Goal: Use online tool/utility

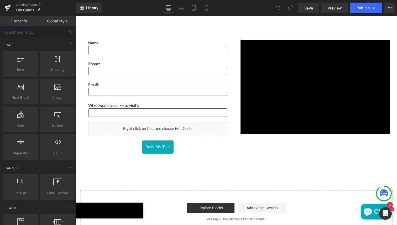
scroll to position [844, 0]
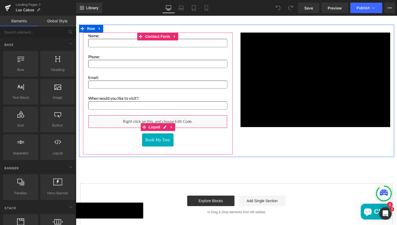
click at [147, 122] on div "Liquid" at bounding box center [157, 121] width 139 height 13
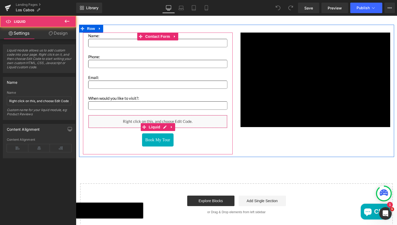
click at [155, 118] on div "Liquid" at bounding box center [157, 121] width 139 height 13
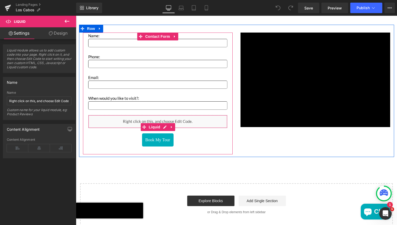
click at [163, 127] on div "Liquid" at bounding box center [157, 121] width 139 height 13
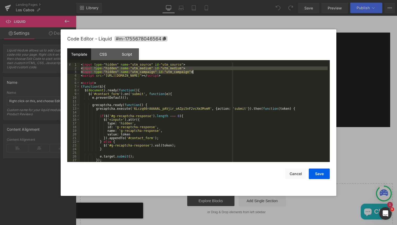
drag, startPoint x: 81, startPoint y: 66, endPoint x: 198, endPoint y: 73, distance: 117.4
click at [198, 73] on div "< input type = "hidden" name = "utm_source" id = "utm_source" > < input type = …" at bounding box center [204, 116] width 248 height 106
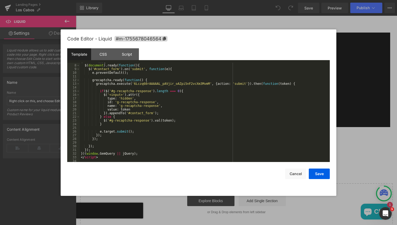
scroll to position [26, 0]
click at [129, 55] on div "Script" at bounding box center [127, 54] width 24 height 12
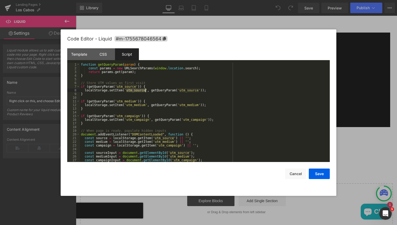
drag, startPoint x: 127, startPoint y: 91, endPoint x: 145, endPoint y: 91, distance: 18.1
click at [145, 91] on div "function getQueryParam ( param ) { const params = new URLSearchParams ( window …" at bounding box center [204, 116] width 248 height 106
drag, startPoint x: 127, startPoint y: 106, endPoint x: 145, endPoint y: 105, distance: 17.9
click at [145, 105] on div "function getQueryParam ( param ) { const params = new URLSearchParams ( window …" at bounding box center [204, 116] width 248 height 106
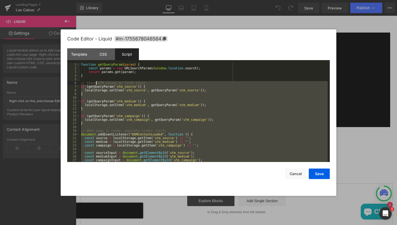
scroll to position [0, 0]
drag, startPoint x: 183, startPoint y: 149, endPoint x: 96, endPoint y: 83, distance: 109.6
click at [96, 83] on div "function getQueryParam ( param ) { const params = new URLSearchParams ( window …" at bounding box center [204, 116] width 248 height 106
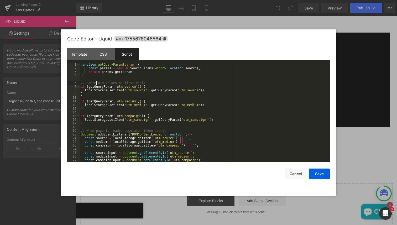
click at [157, 111] on div "function getQueryParam ( param ) { const params = new URLSearchParams ( window …" at bounding box center [204, 116] width 248 height 106
